Goal: Navigation & Orientation: Find specific page/section

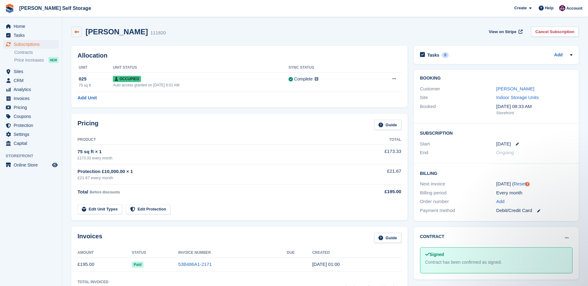
click at [73, 31] on link at bounding box center [76, 32] width 11 height 11
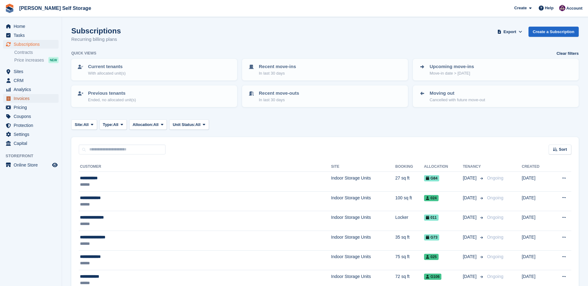
click at [22, 99] on span "Invoices" at bounding box center [32, 98] width 37 height 9
